Goal: Information Seeking & Learning: Learn about a topic

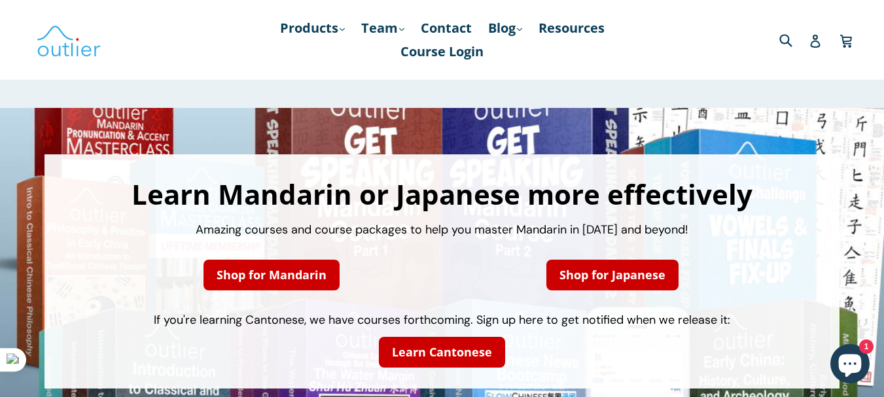
click at [737, 134] on div "Learn Mandarin or Japanese more effectively Amazing courses and course packages…" at bounding box center [442, 271] width 884 height 327
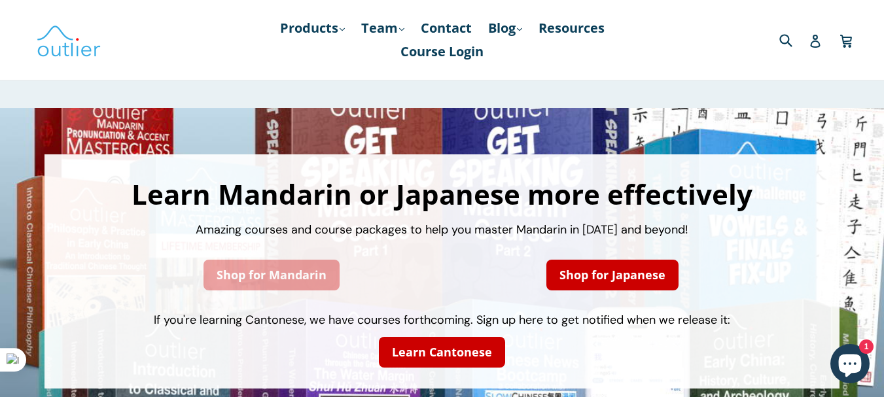
click at [285, 287] on link "Shop for Mandarin" at bounding box center [272, 275] width 136 height 31
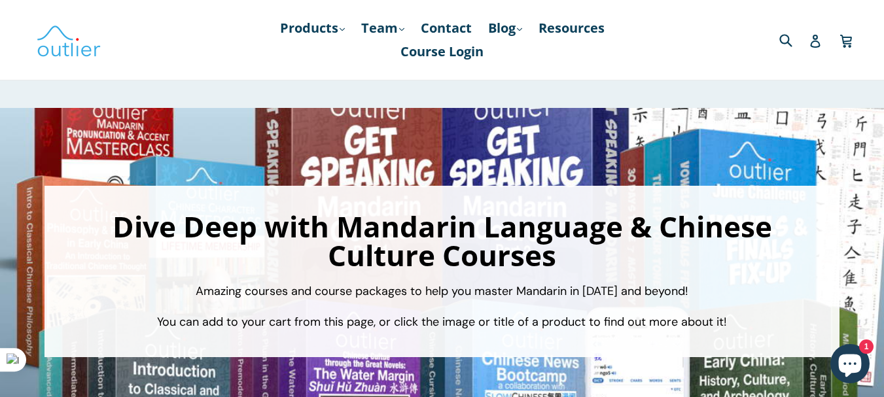
click at [858, 359] on icon "Chat window" at bounding box center [850, 366] width 23 height 23
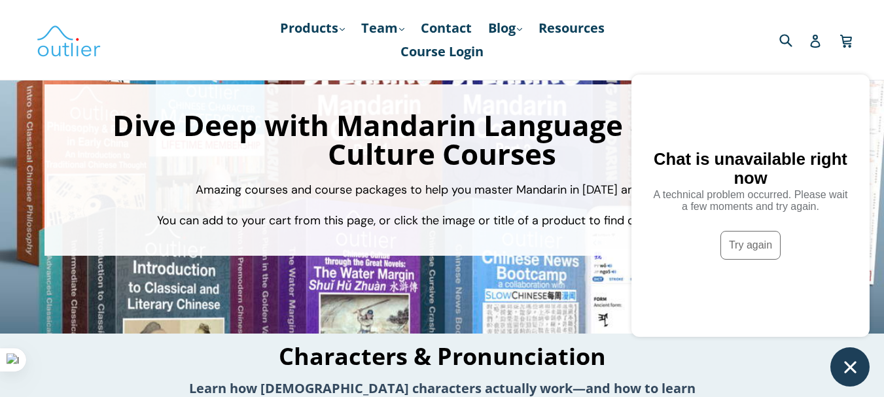
scroll to position [131, 0]
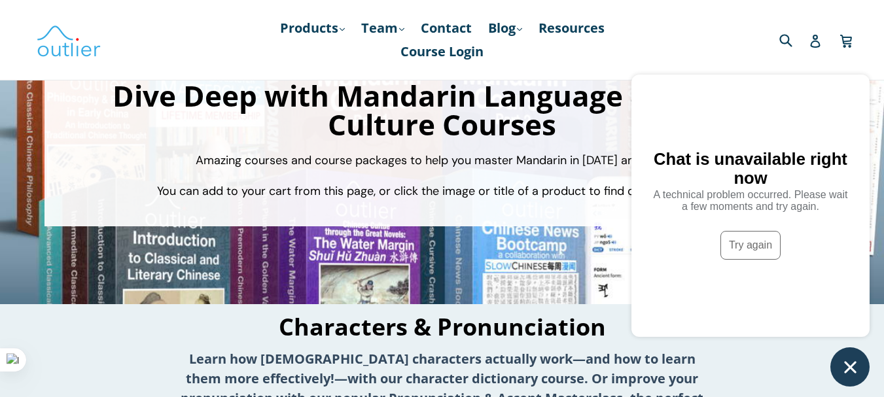
click at [846, 361] on icon "Chat window" at bounding box center [851, 367] width 20 height 20
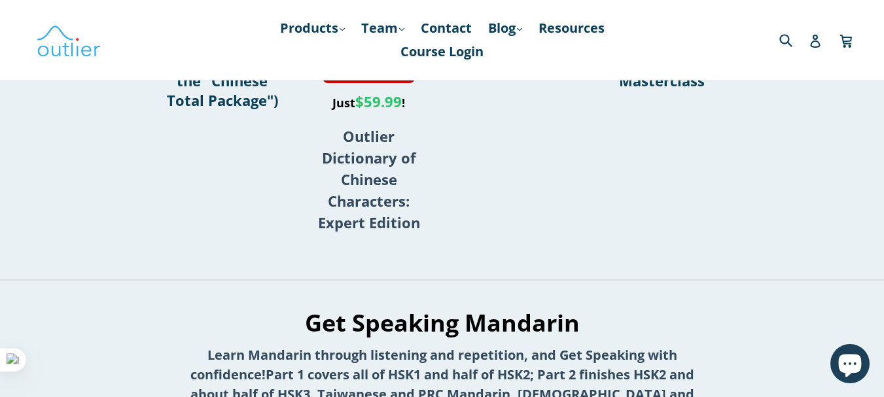
scroll to position [524, 0]
